Goal: Participate in discussion

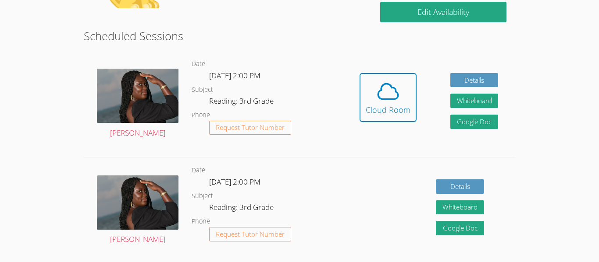
scroll to position [222, 0]
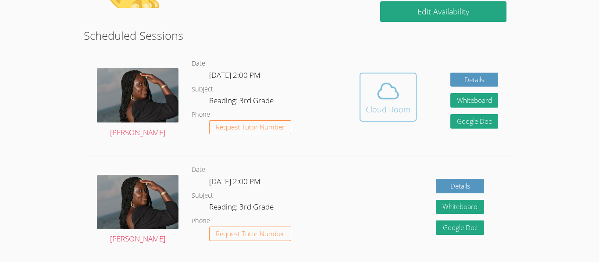
click at [384, 99] on icon at bounding box center [388, 91] width 20 height 15
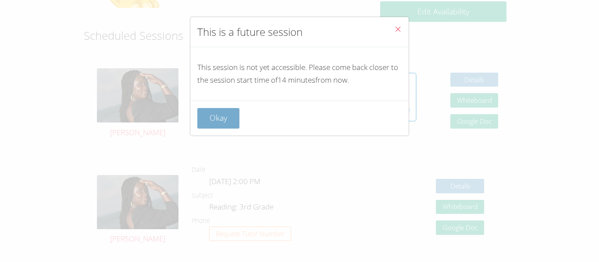
click at [220, 122] on button "Okay" at bounding box center [218, 118] width 42 height 21
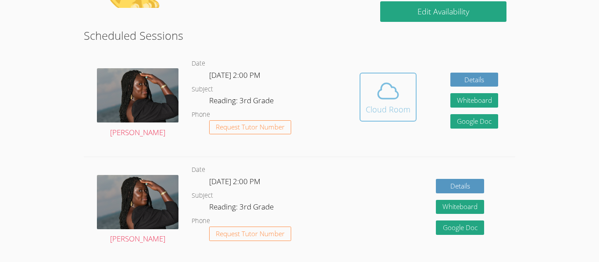
click at [376, 92] on icon at bounding box center [388, 91] width 25 height 25
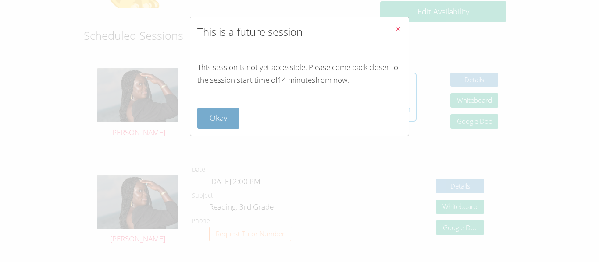
click at [217, 120] on button "Okay" at bounding box center [218, 118] width 42 height 21
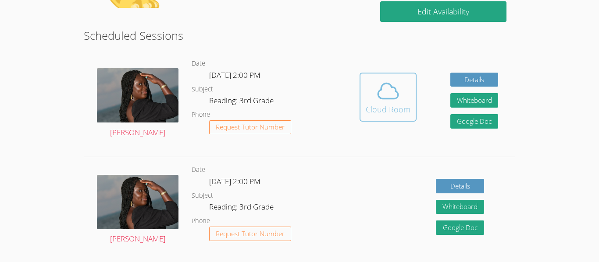
click at [390, 101] on icon at bounding box center [388, 91] width 25 height 25
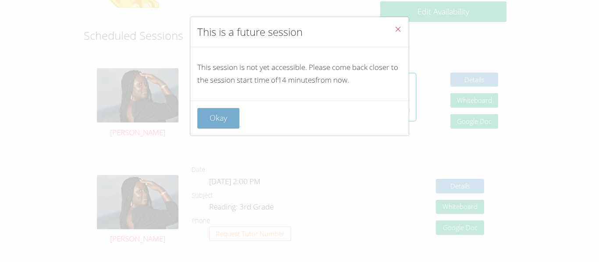
click at [236, 109] on button "Okay" at bounding box center [218, 118] width 42 height 21
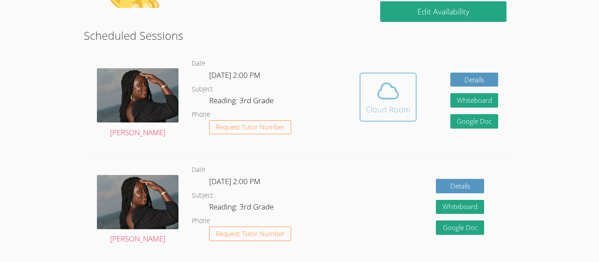
click at [380, 90] on icon at bounding box center [388, 91] width 20 height 15
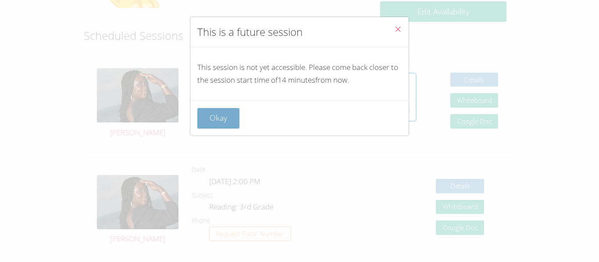
click at [209, 122] on button "Okay" at bounding box center [218, 118] width 42 height 21
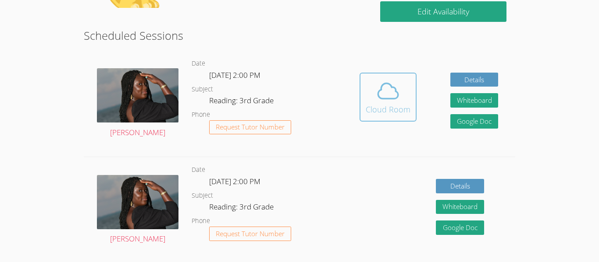
click at [397, 102] on icon at bounding box center [388, 91] width 25 height 25
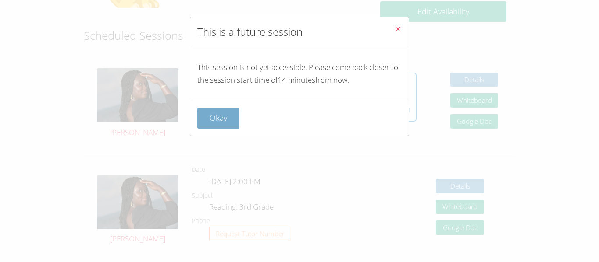
click at [236, 118] on button "Okay" at bounding box center [218, 118] width 42 height 21
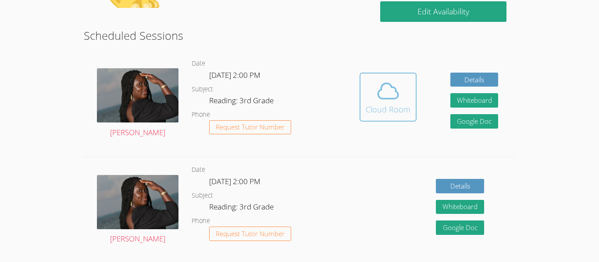
click at [389, 92] on icon at bounding box center [388, 91] width 25 height 25
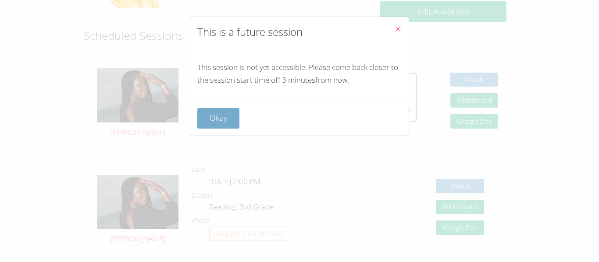
click at [220, 114] on button "Okay" at bounding box center [218, 118] width 42 height 21
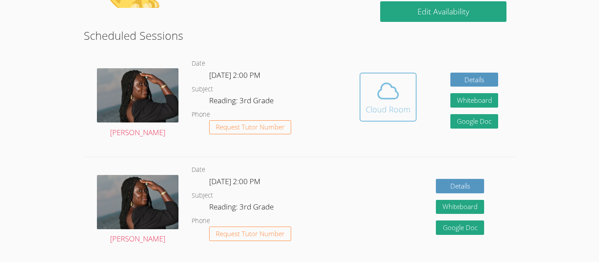
click at [364, 99] on button "Cloud Room" at bounding box center [387, 97] width 57 height 49
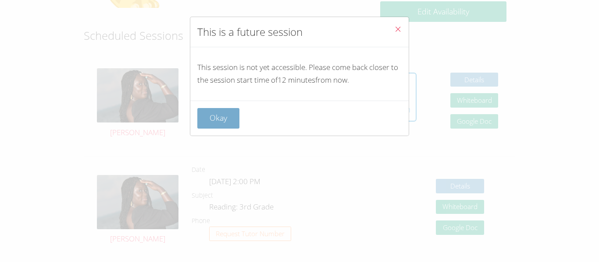
click at [226, 113] on button "Okay" at bounding box center [218, 118] width 42 height 21
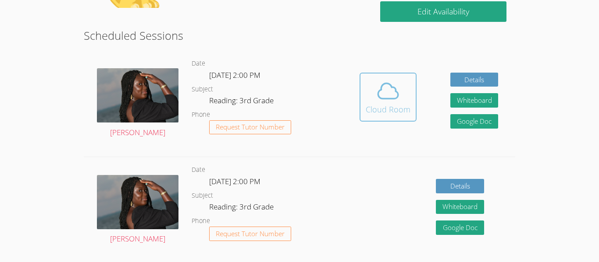
click at [413, 106] on button "Cloud Room" at bounding box center [387, 97] width 57 height 49
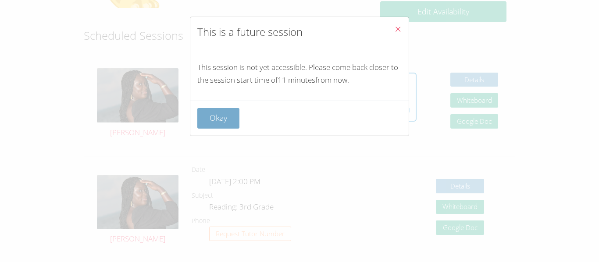
click at [220, 122] on button "Okay" at bounding box center [218, 118] width 42 height 21
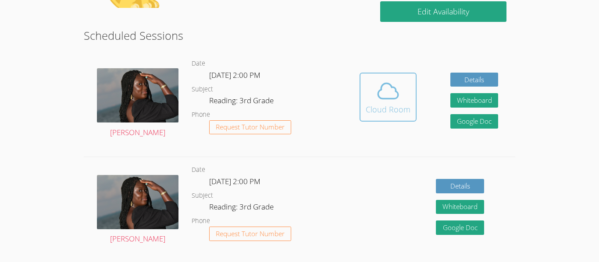
click at [389, 104] on div "Cloud Room" at bounding box center [387, 109] width 45 height 12
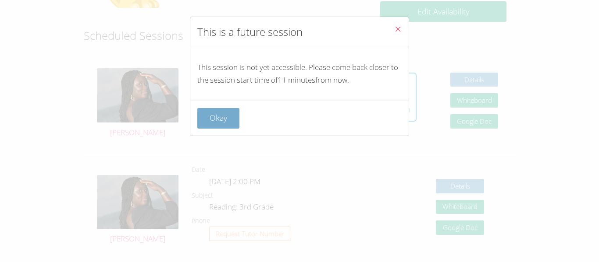
click at [227, 117] on button "Okay" at bounding box center [218, 118] width 42 height 21
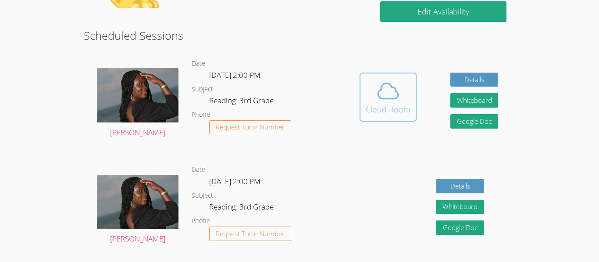
click at [397, 114] on div "Cloud Room" at bounding box center [387, 109] width 45 height 12
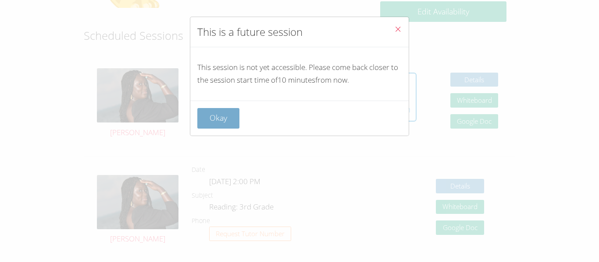
click at [219, 128] on button "Okay" at bounding box center [218, 118] width 42 height 21
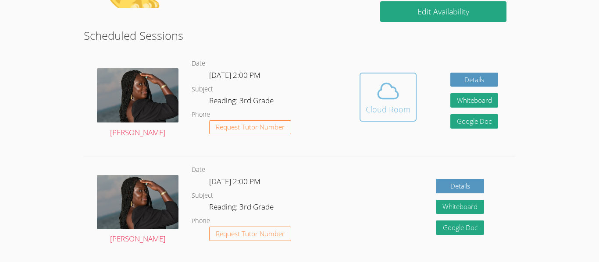
click at [393, 94] on icon at bounding box center [388, 91] width 25 height 25
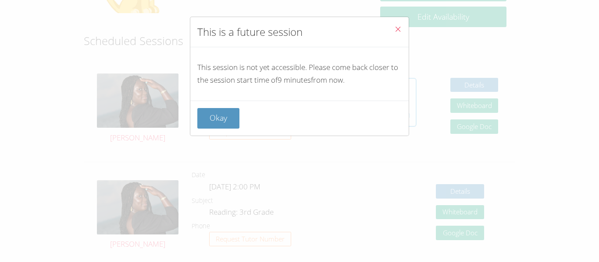
scroll to position [214, 0]
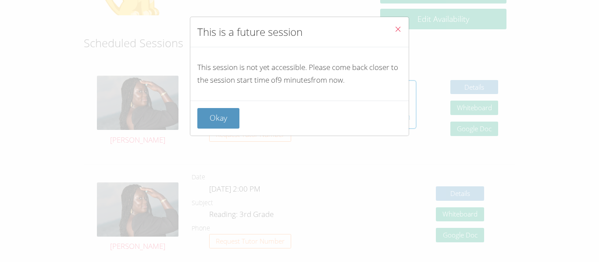
click at [396, 34] on span "Close" at bounding box center [397, 30] width 7 height 10
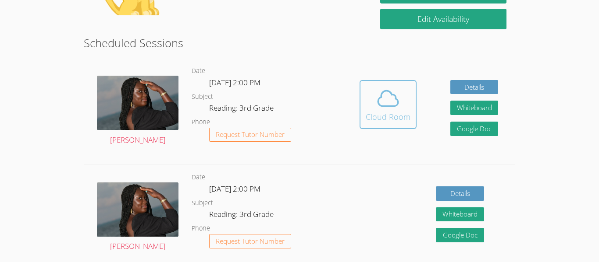
click at [380, 110] on icon at bounding box center [388, 98] width 25 height 25
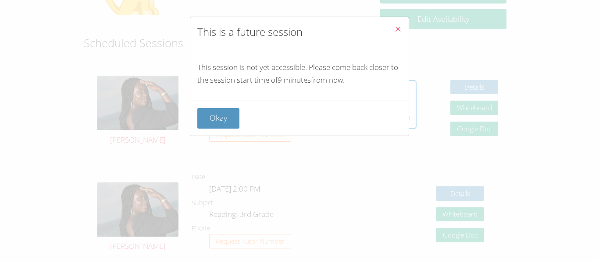
click at [400, 35] on span "Close" at bounding box center [397, 30] width 7 height 10
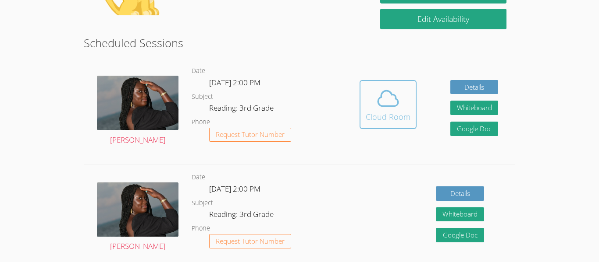
click at [391, 94] on icon at bounding box center [388, 98] width 20 height 15
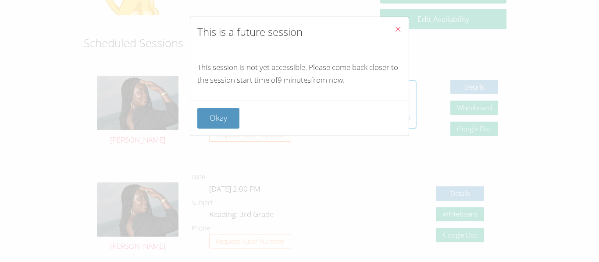
click at [400, 28] on icon "Close" at bounding box center [397, 28] width 7 height 7
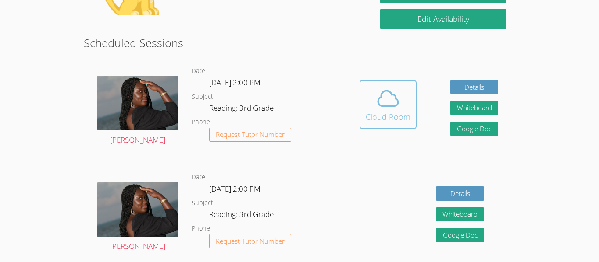
click at [388, 103] on icon at bounding box center [388, 98] width 25 height 25
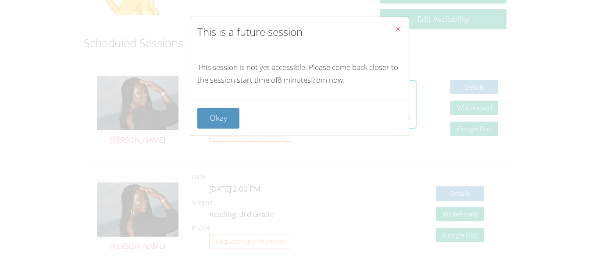
click at [395, 32] on icon "Close" at bounding box center [397, 28] width 7 height 7
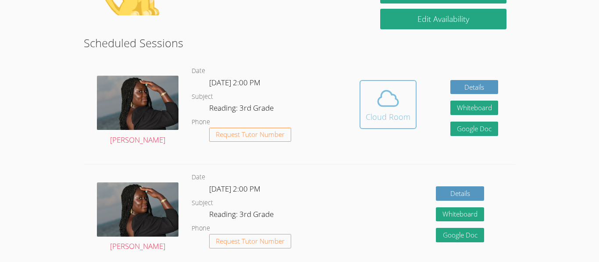
click at [388, 104] on icon at bounding box center [388, 98] width 25 height 25
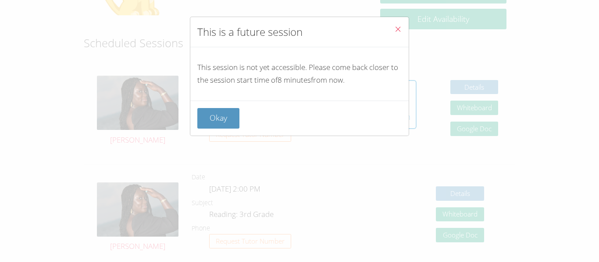
click at [400, 33] on span "Close" at bounding box center [397, 30] width 7 height 10
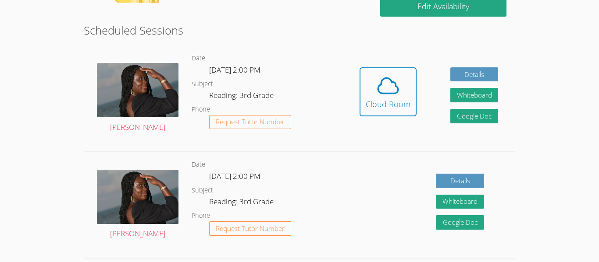
scroll to position [227, 0]
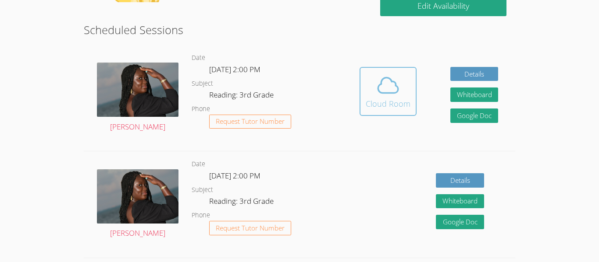
click at [385, 112] on button "Cloud Room" at bounding box center [387, 91] width 57 height 49
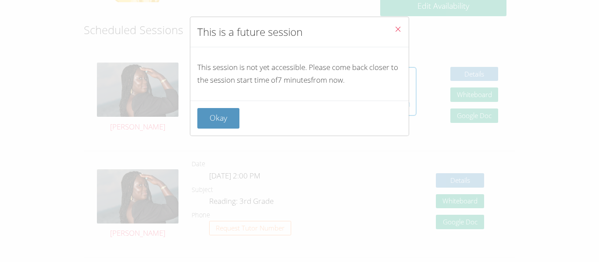
click at [401, 34] on span "Close" at bounding box center [397, 30] width 7 height 10
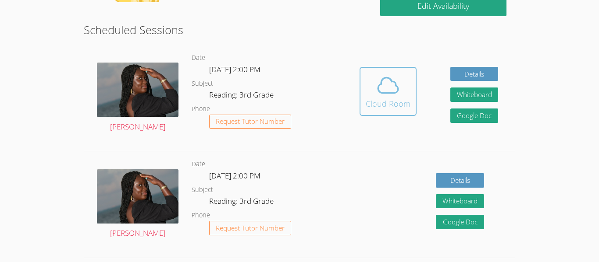
click at [404, 85] on span at bounding box center [387, 85] width 45 height 25
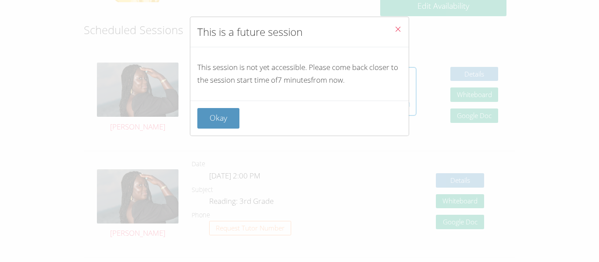
click at [399, 36] on button "Close" at bounding box center [397, 30] width 21 height 27
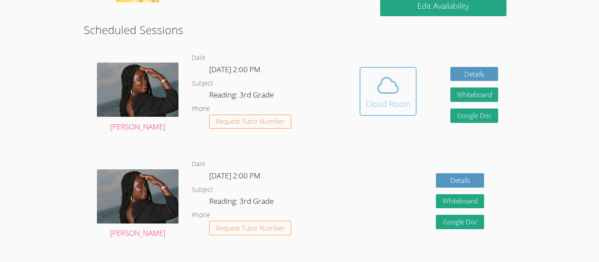
click at [402, 107] on div "Cloud Room" at bounding box center [387, 104] width 45 height 12
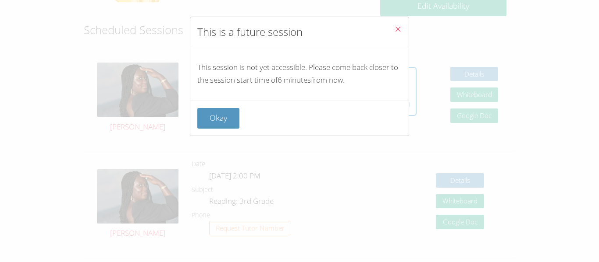
click at [398, 28] on icon "Close" at bounding box center [397, 28] width 7 height 7
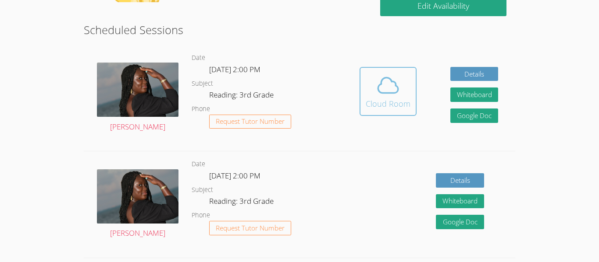
click at [394, 83] on icon at bounding box center [388, 85] width 20 height 15
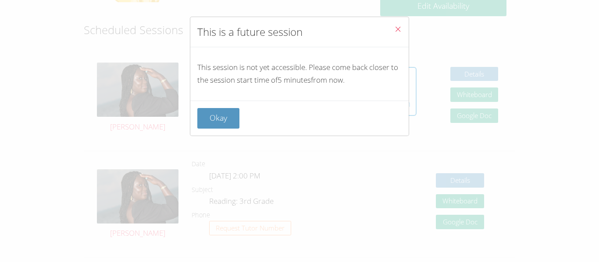
click at [399, 32] on icon "Close" at bounding box center [397, 28] width 7 height 7
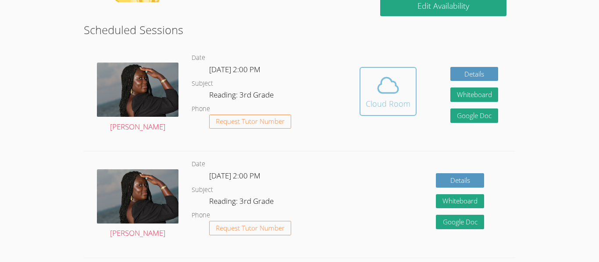
click at [376, 80] on icon at bounding box center [388, 85] width 25 height 25
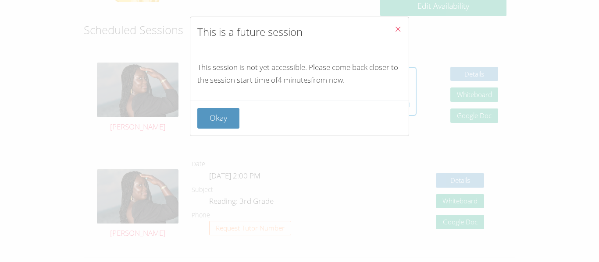
click at [404, 28] on button "Close" at bounding box center [397, 30] width 21 height 27
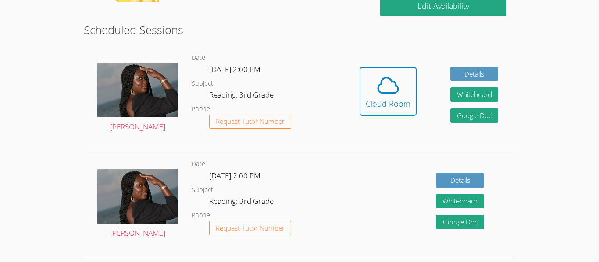
click at [395, 86] on icon at bounding box center [388, 85] width 20 height 15
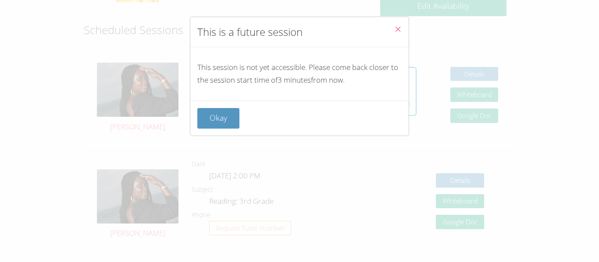
click at [400, 26] on icon "Close" at bounding box center [397, 28] width 7 height 7
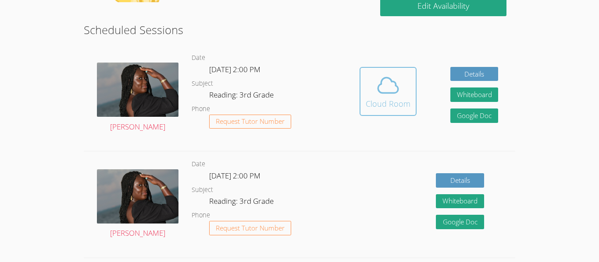
click at [393, 96] on icon at bounding box center [388, 85] width 25 height 25
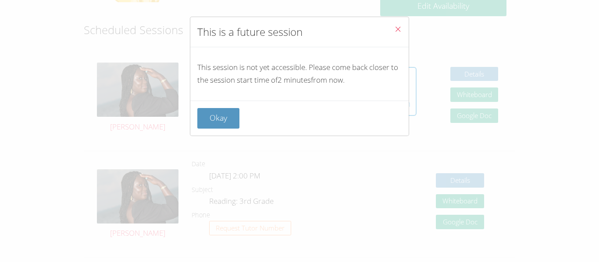
click at [397, 25] on span "Close" at bounding box center [397, 30] width 7 height 10
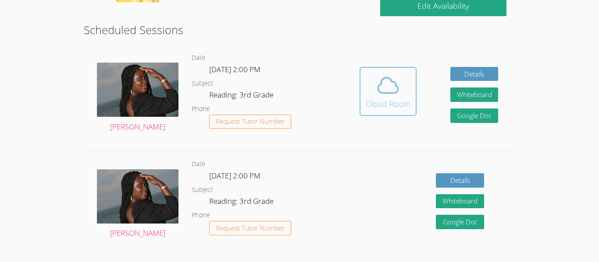
click at [385, 98] on div "Cloud Room" at bounding box center [387, 104] width 45 height 12
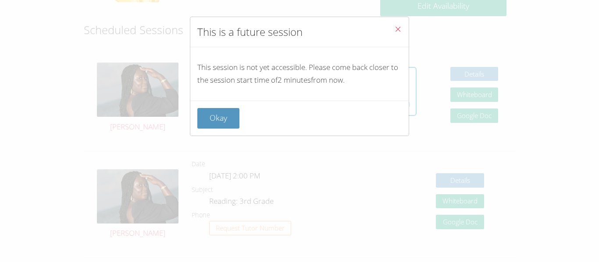
click at [444, 39] on div "This is a future session This session is not yet accessible. Please come back c…" at bounding box center [299, 131] width 599 height 262
click at [402, 28] on button "Close" at bounding box center [397, 30] width 21 height 27
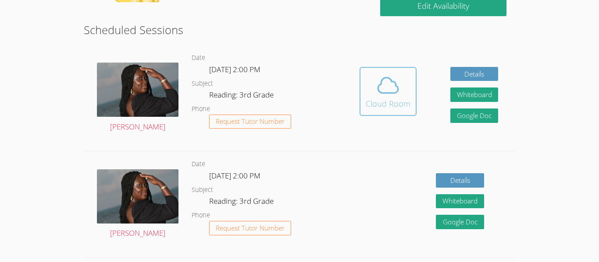
click at [383, 99] on div "Cloud Room" at bounding box center [387, 104] width 45 height 12
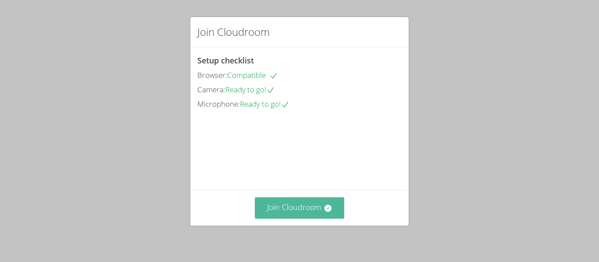
click at [323, 218] on button "Join Cloudroom" at bounding box center [300, 208] width 90 height 21
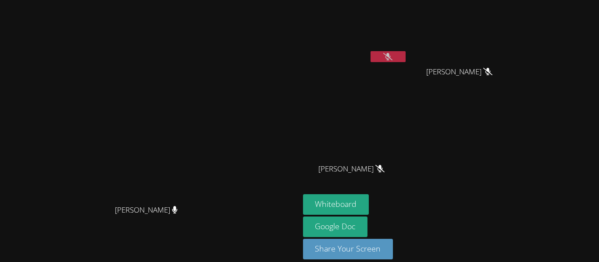
click at [392, 59] on icon at bounding box center [387, 56] width 9 height 7
click at [405, 58] on button at bounding box center [387, 56] width 35 height 11
click at [369, 205] on button "Whiteboard" at bounding box center [336, 205] width 66 height 21
click at [392, 57] on icon at bounding box center [387, 56] width 9 height 7
click at [392, 54] on icon at bounding box center [387, 56] width 9 height 7
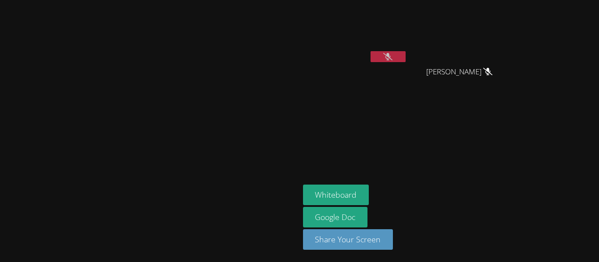
click at [405, 61] on button at bounding box center [387, 56] width 35 height 11
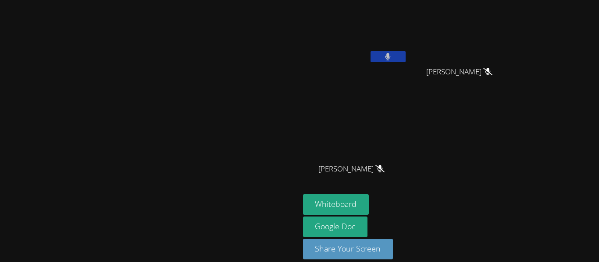
click at [390, 53] on icon at bounding box center [388, 56] width 6 height 7
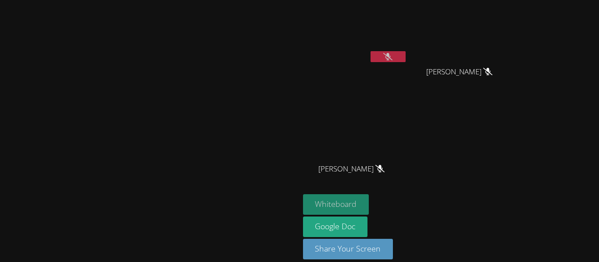
click at [369, 200] on button "Whiteboard" at bounding box center [336, 205] width 66 height 21
click at [405, 57] on button at bounding box center [387, 56] width 35 height 11
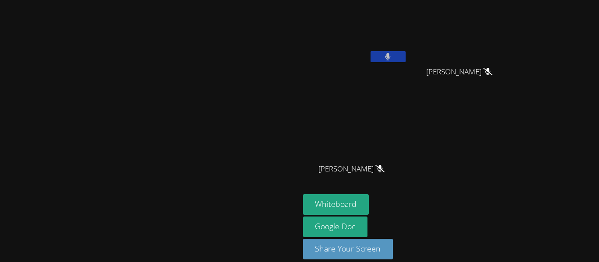
click at [390, 57] on icon at bounding box center [387, 56] width 5 height 7
click at [405, 54] on button at bounding box center [387, 56] width 35 height 11
click at [390, 58] on icon at bounding box center [388, 56] width 6 height 7
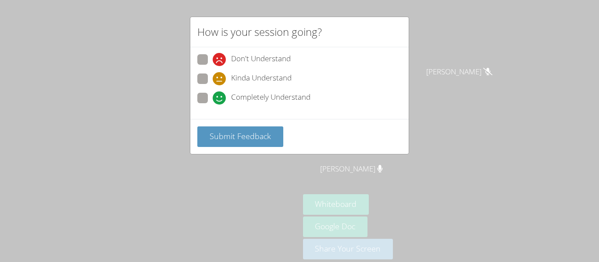
click at [316, 252] on div "How is your session going? Don't Understand Kinda Understand Completely Underst…" at bounding box center [299, 131] width 599 height 262
click at [288, 103] on span "Completely Understand" at bounding box center [270, 98] width 79 height 13
click at [220, 100] on input "Completely Understand" at bounding box center [216, 96] width 7 height 7
radio input "true"
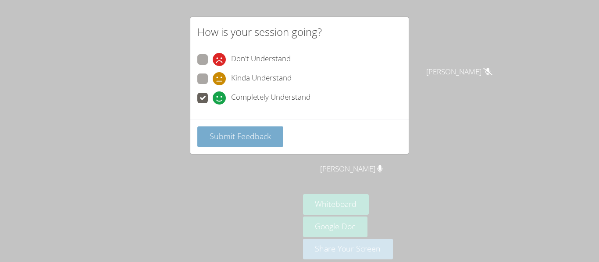
click at [267, 141] on span "Submit Feedback" at bounding box center [239, 136] width 61 height 11
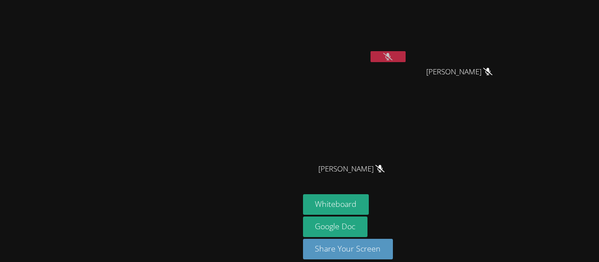
click at [296, 236] on div at bounding box center [150, 218] width 292 height 35
click at [392, 57] on icon at bounding box center [387, 56] width 9 height 7
click at [405, 57] on button at bounding box center [387, 56] width 35 height 11
click at [392, 57] on icon at bounding box center [387, 56] width 9 height 7
click at [405, 57] on button at bounding box center [387, 56] width 35 height 11
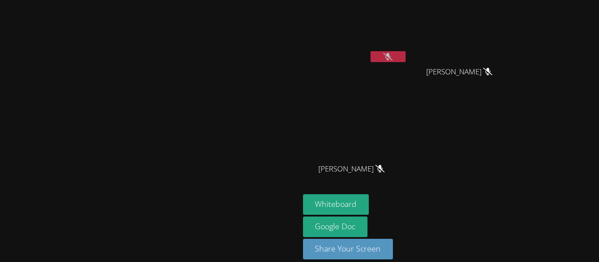
click at [392, 57] on icon at bounding box center [387, 56] width 9 height 7
click at [405, 57] on button at bounding box center [387, 56] width 35 height 11
click at [405, 58] on button at bounding box center [387, 56] width 35 height 11
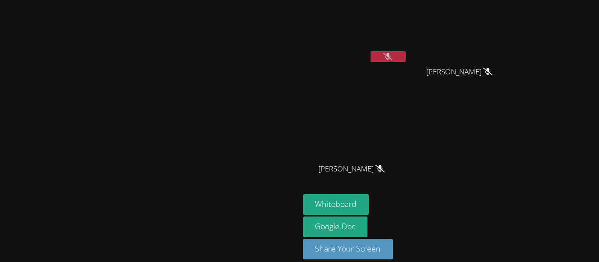
click at [405, 58] on button at bounding box center [387, 56] width 35 height 11
